Goal: Navigation & Orientation: Find specific page/section

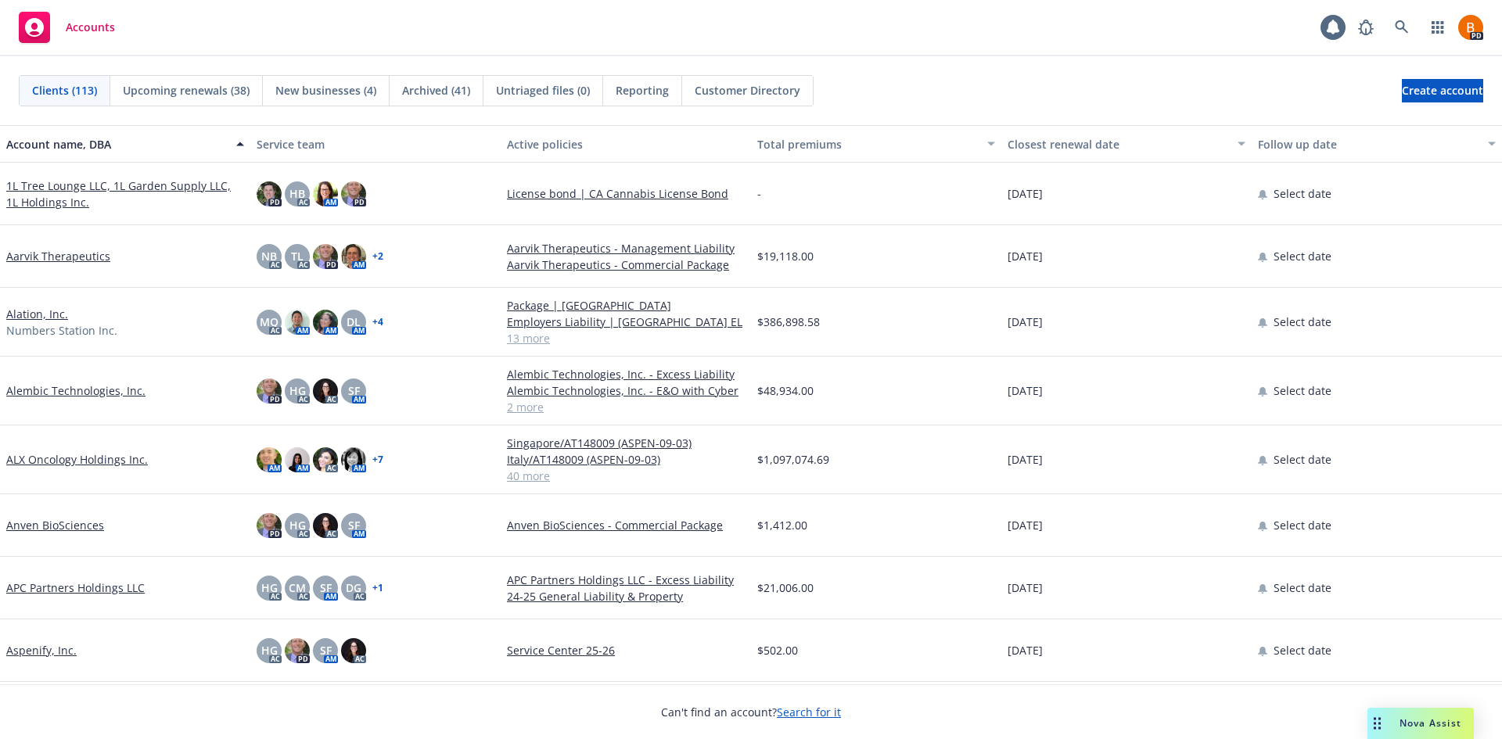
click at [64, 21] on div "Accounts" at bounding box center [67, 27] width 96 height 31
